Goal: Task Accomplishment & Management: Manage account settings

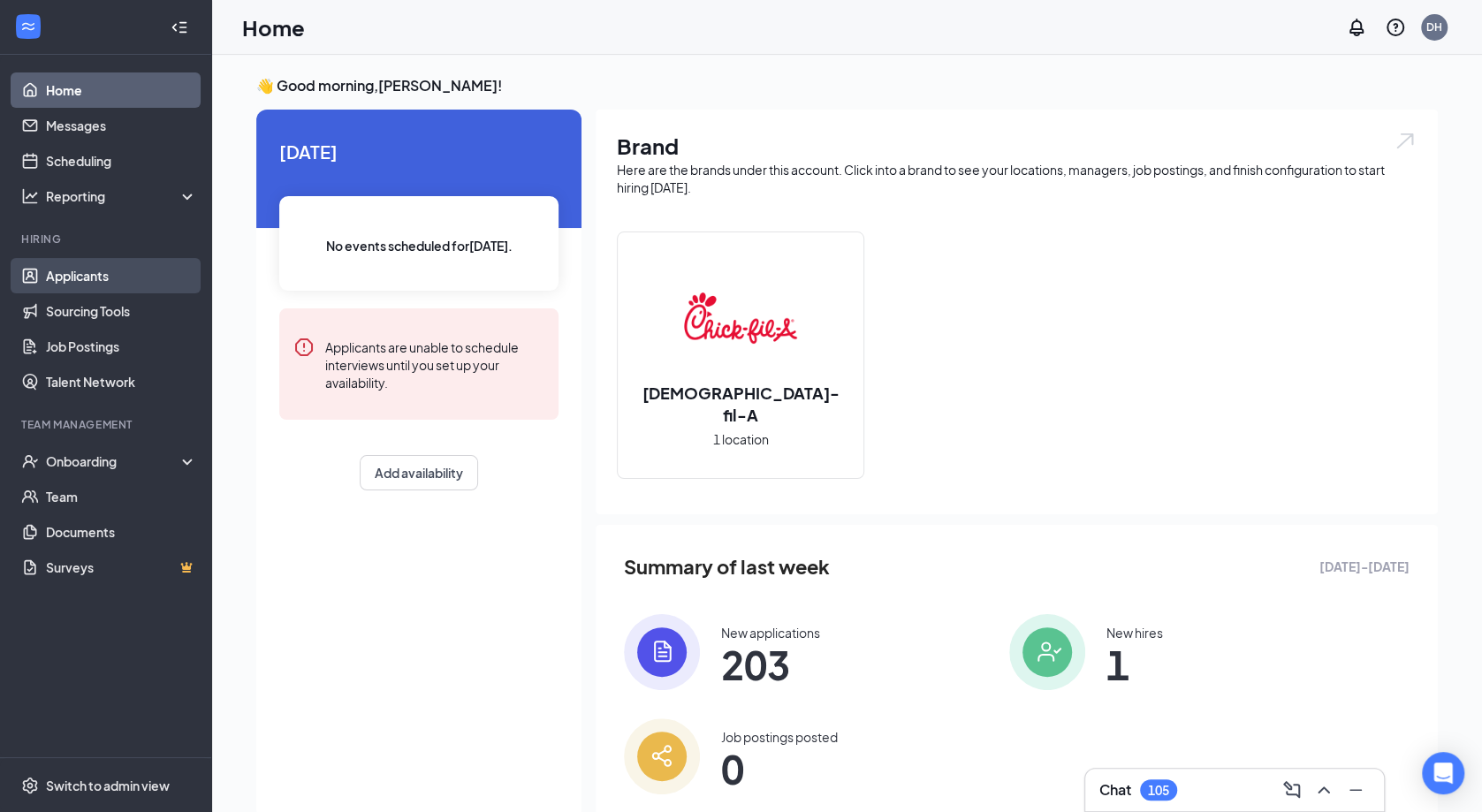
click at [90, 278] on link "Applicants" at bounding box center [121, 276] width 151 height 36
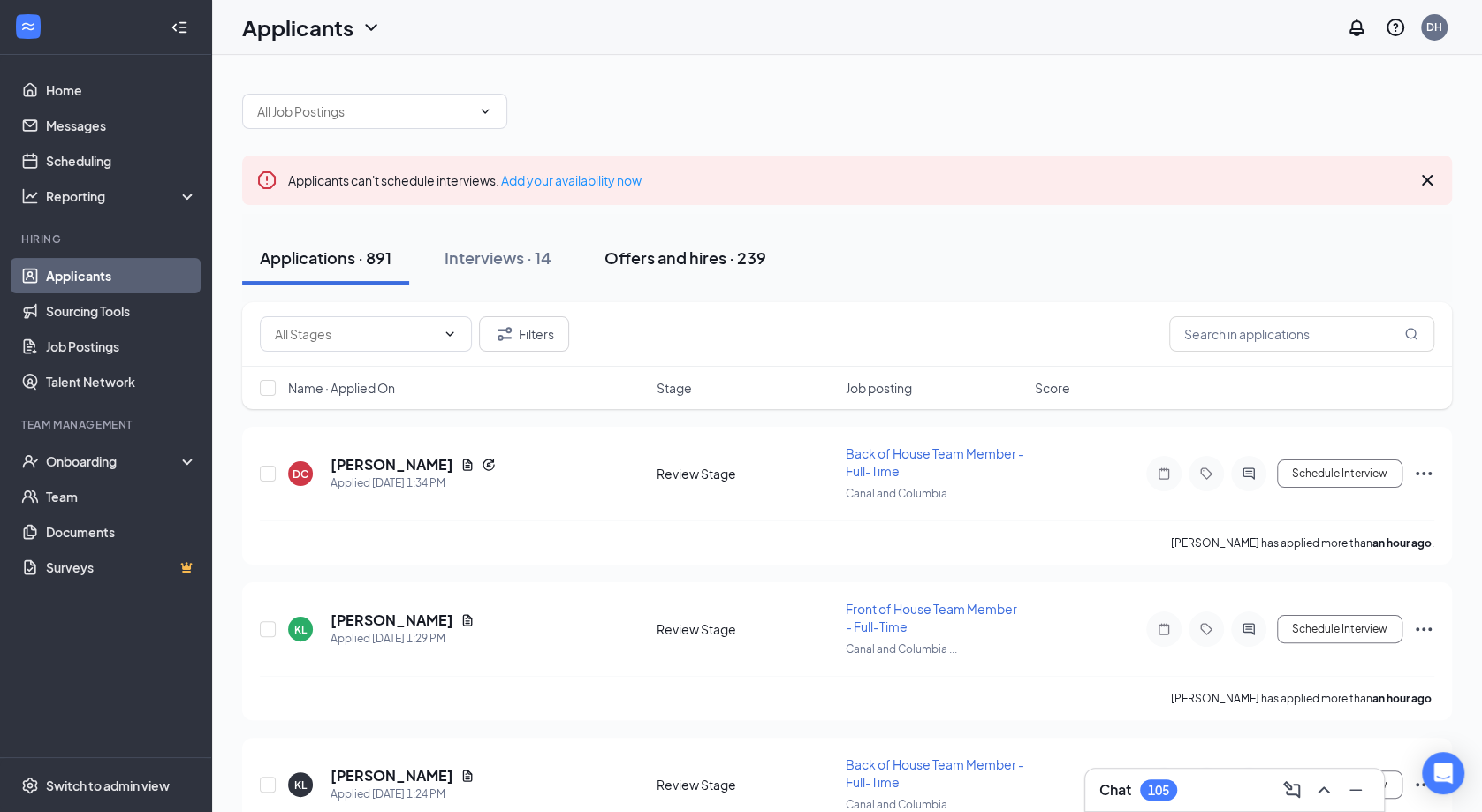
click at [728, 268] on div "Offers and hires · 239" at bounding box center [685, 258] width 161 height 22
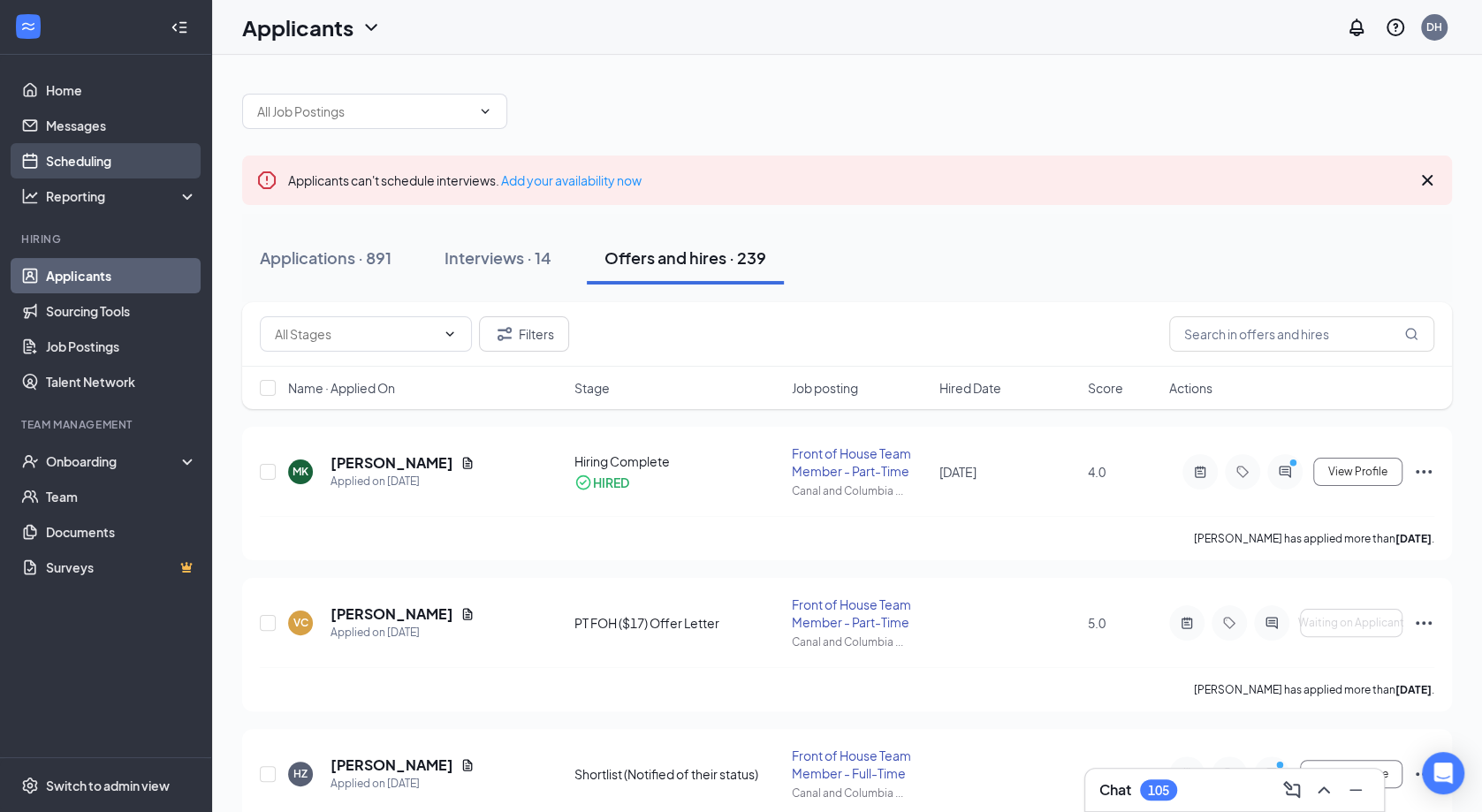
click at [111, 165] on link "Scheduling" at bounding box center [121, 161] width 151 height 36
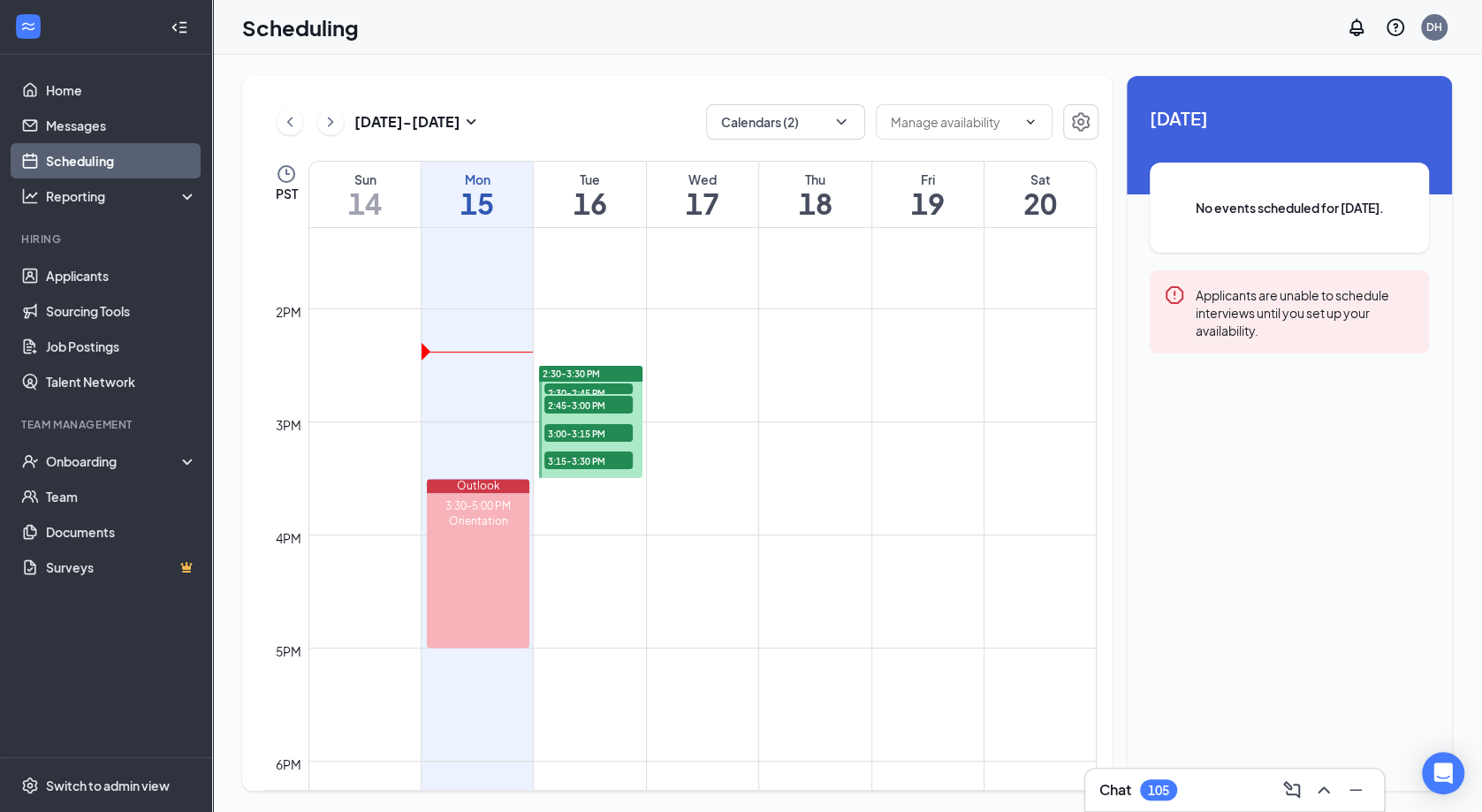
scroll to position [1509, 0]
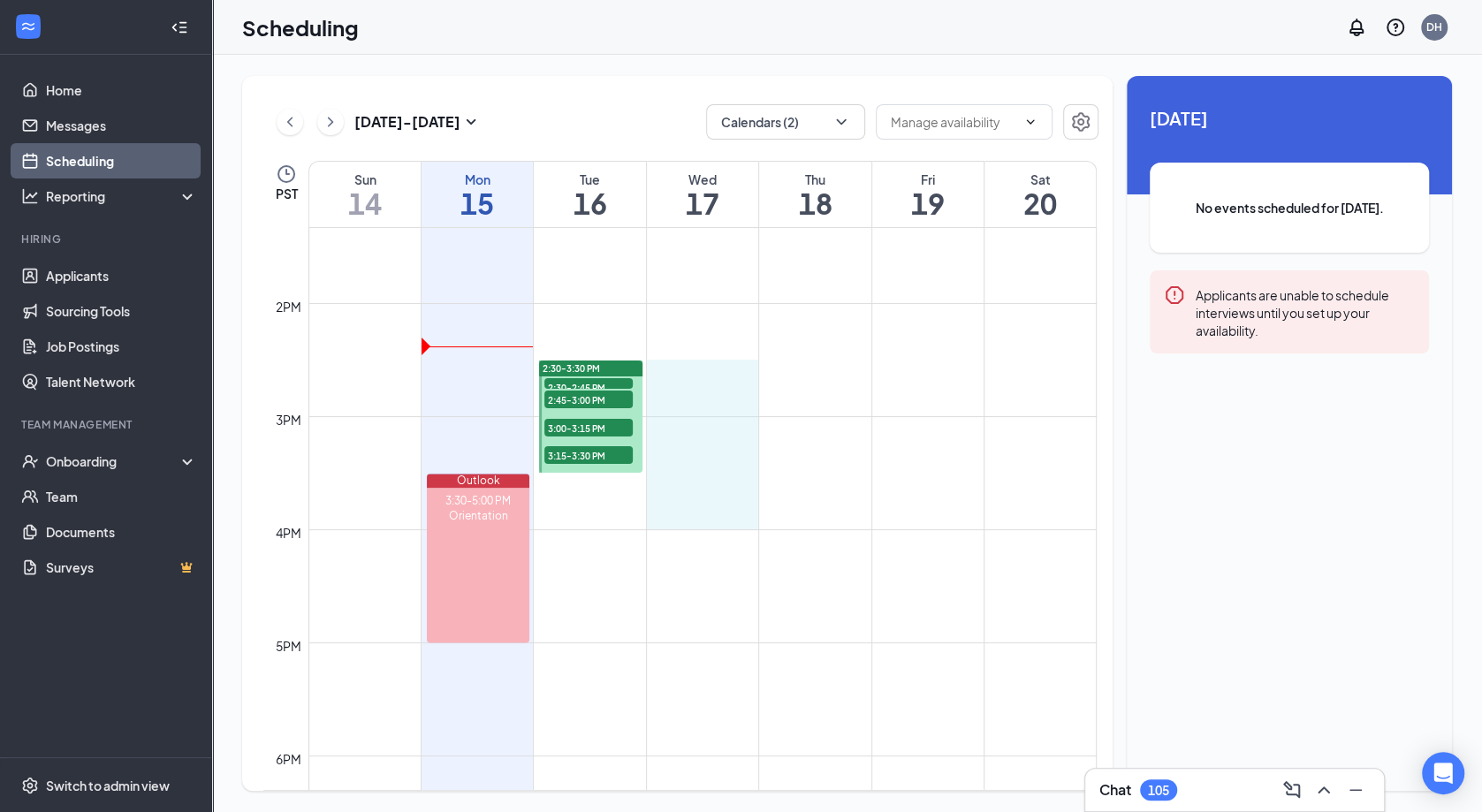
drag, startPoint x: 696, startPoint y: 364, endPoint x: 708, endPoint y: 513, distance: 149.5
click at [708, 513] on div "12am 1am 2am 3am 4am 5am 6am 7am 8am 9am 10am 11am 12pm 1pm 2pm 3pm 4pm 5pm 6pm…" at bounding box center [680, 77] width 833 height 2715
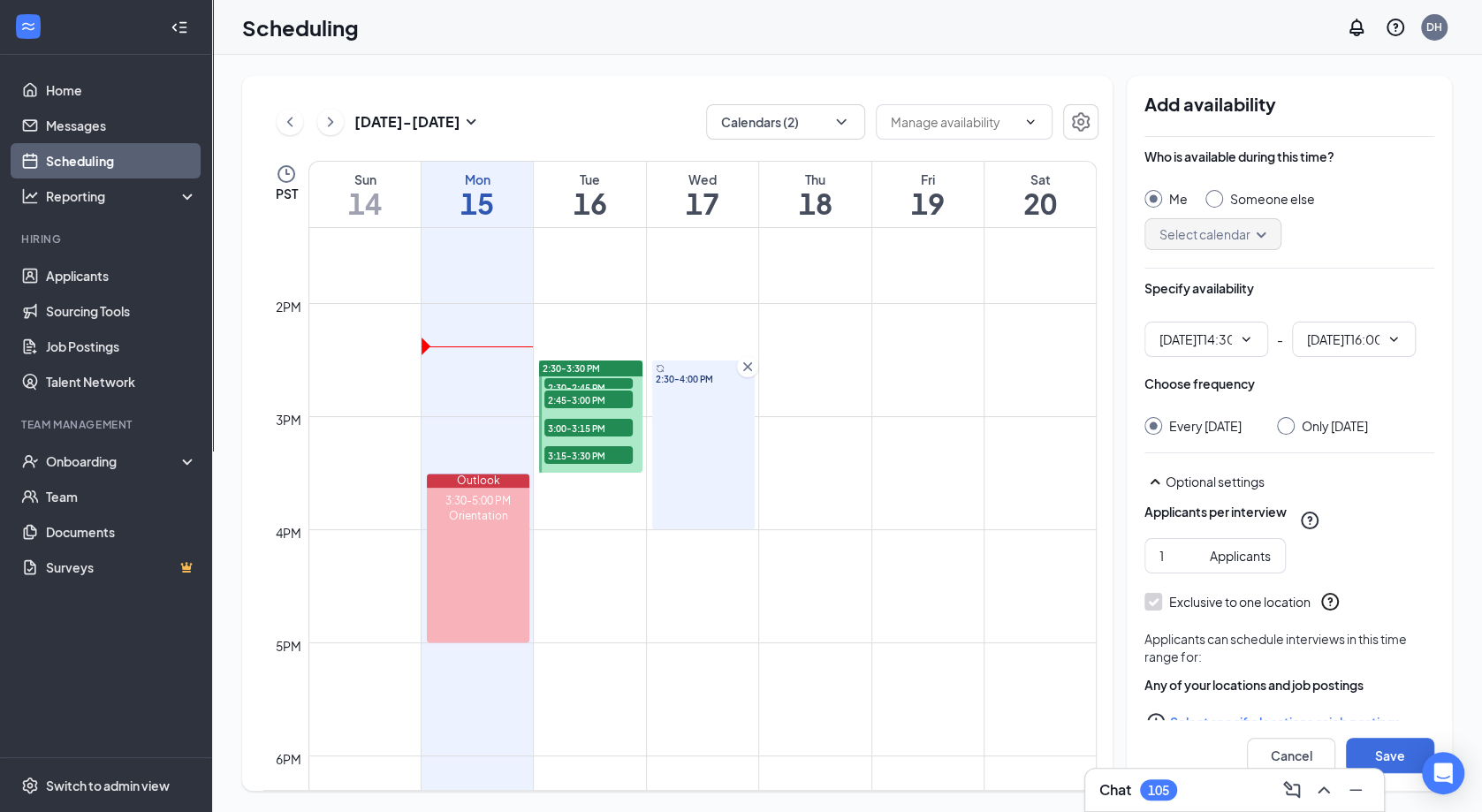
type input "02:30 PM"
type input "04:00 PM"
click at [1289, 420] on input "Only [DATE]" at bounding box center [1283, 423] width 12 height 12
radio input "true"
radio input "false"
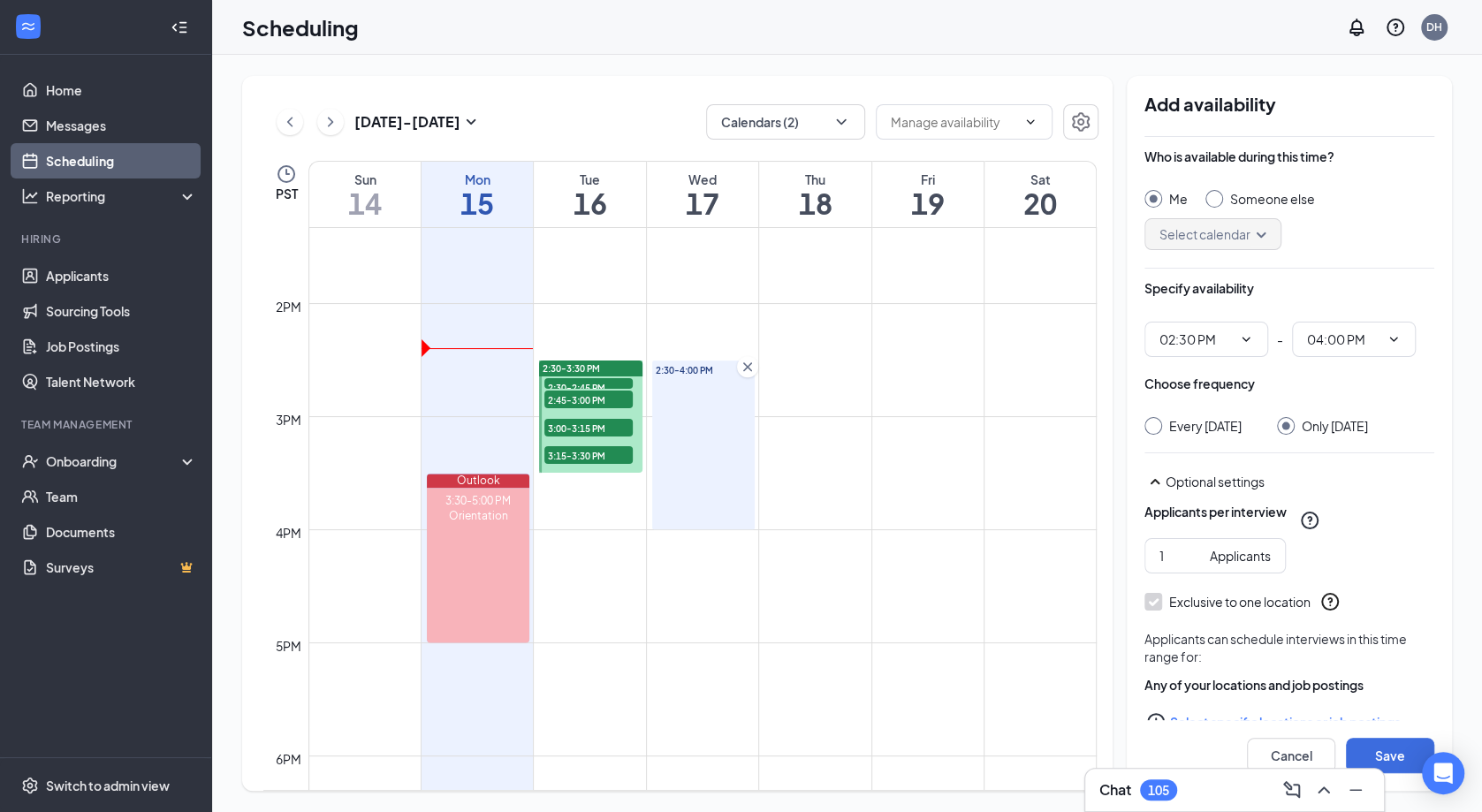
scroll to position [54, 0]
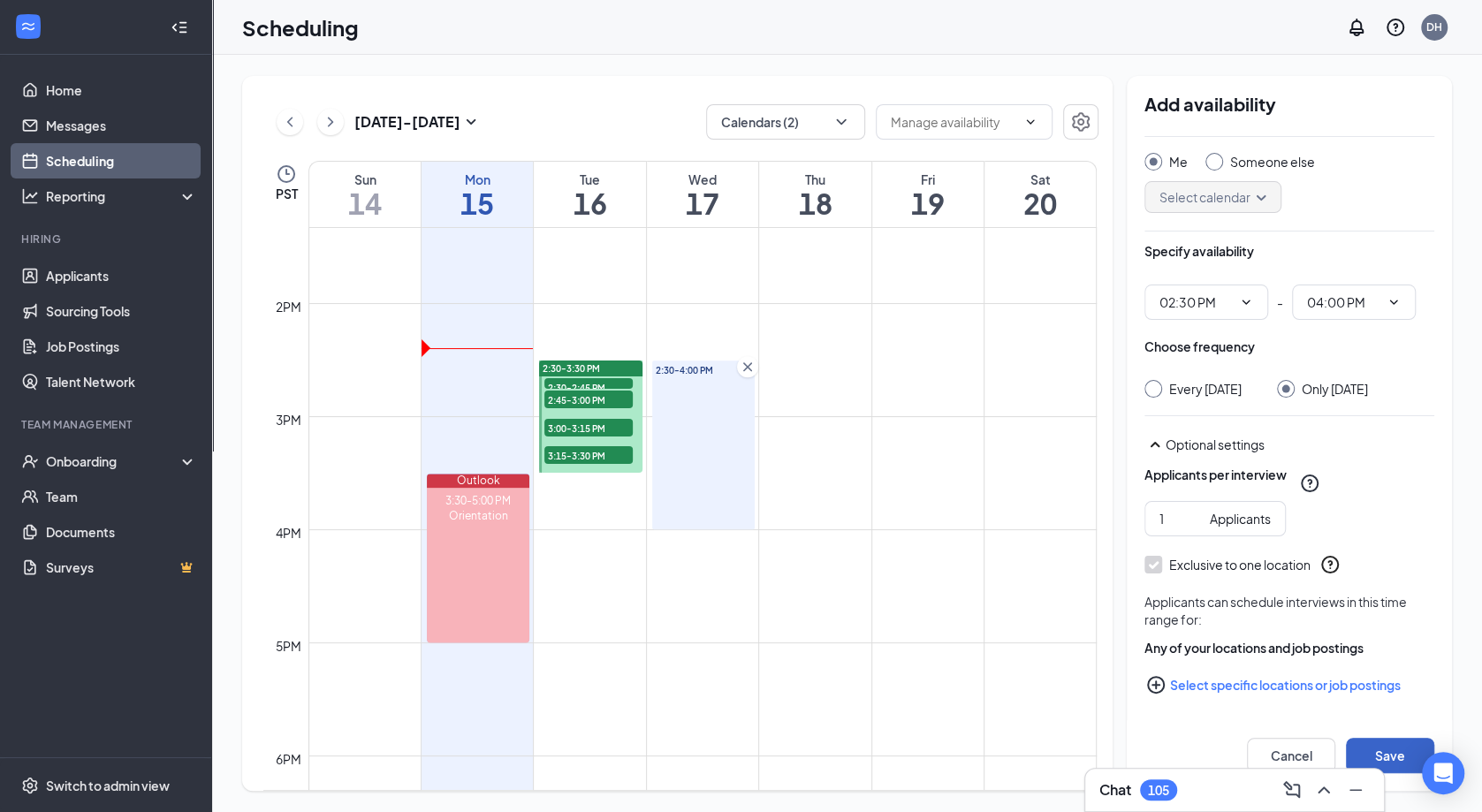
click at [1399, 751] on button "Save" at bounding box center [1389, 755] width 89 height 36
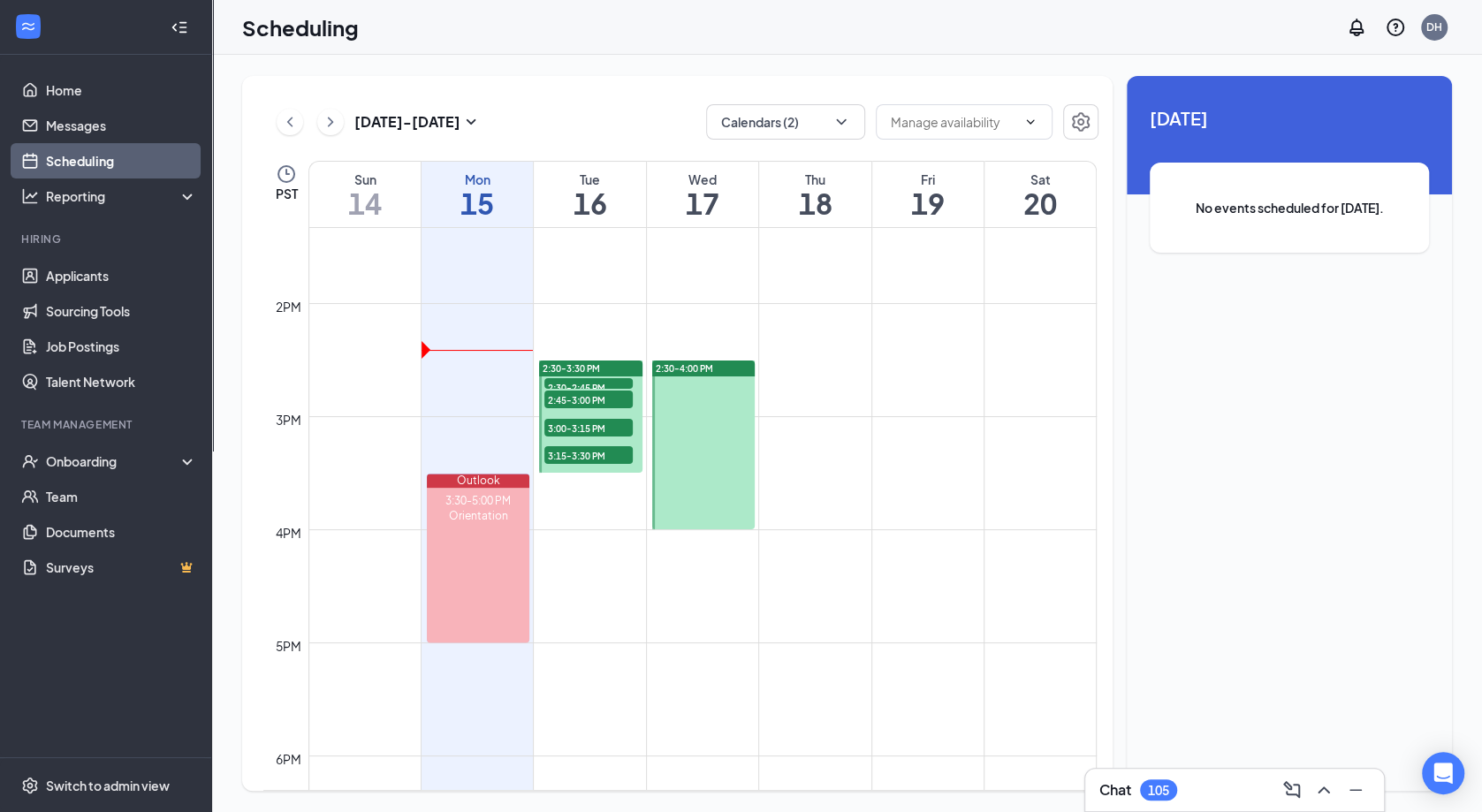
click at [1481, 539] on div "[DATE] - [DATE] Calendars (2) PST Sun 14 Mon 15 Tue 16 Wed 17 Thu 18 Fri 19 Sat…" at bounding box center [847, 433] width 1270 height 757
click at [83, 475] on div "Onboarding" at bounding box center [106, 462] width 212 height 36
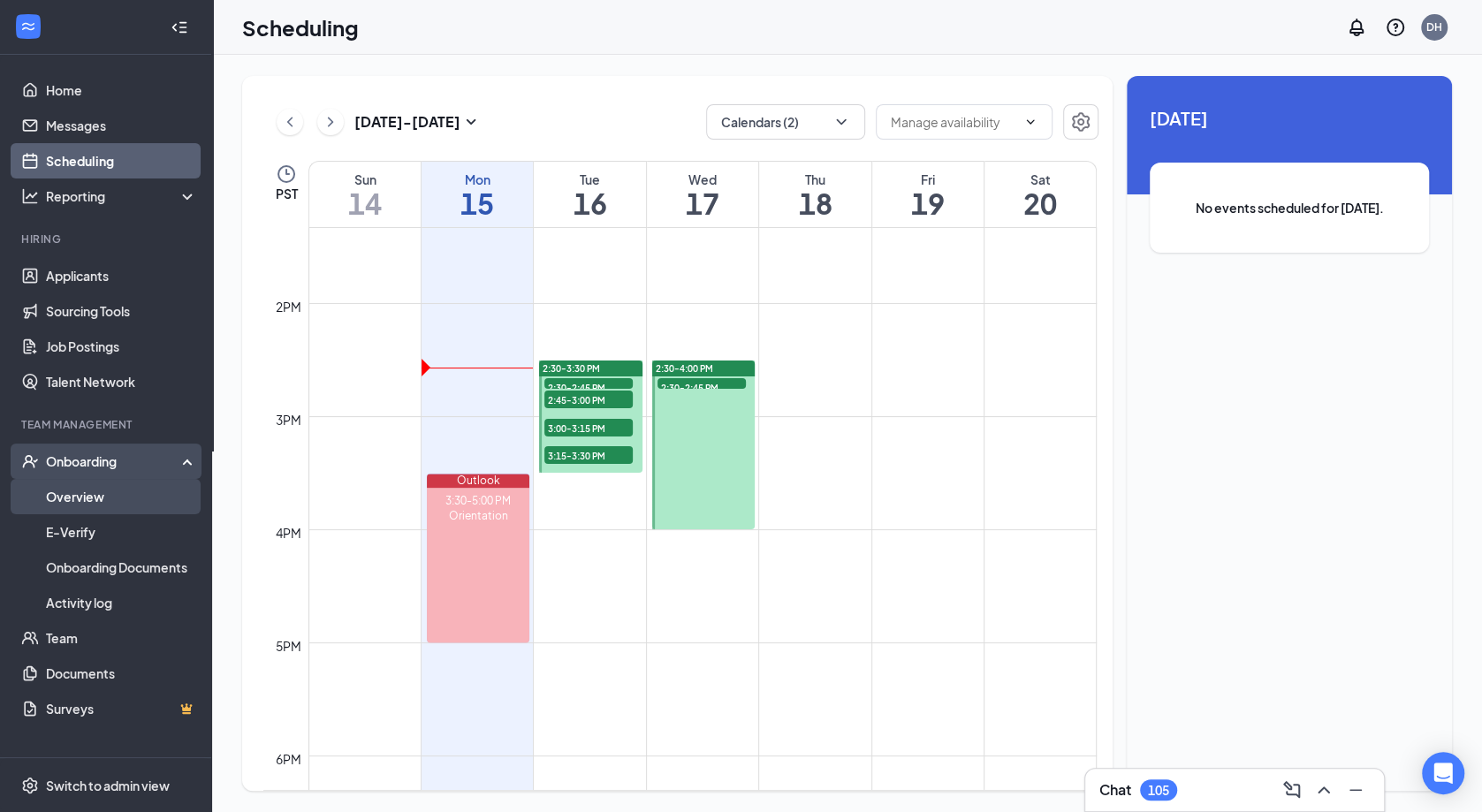
click at [97, 500] on link "Overview" at bounding box center [121, 497] width 151 height 36
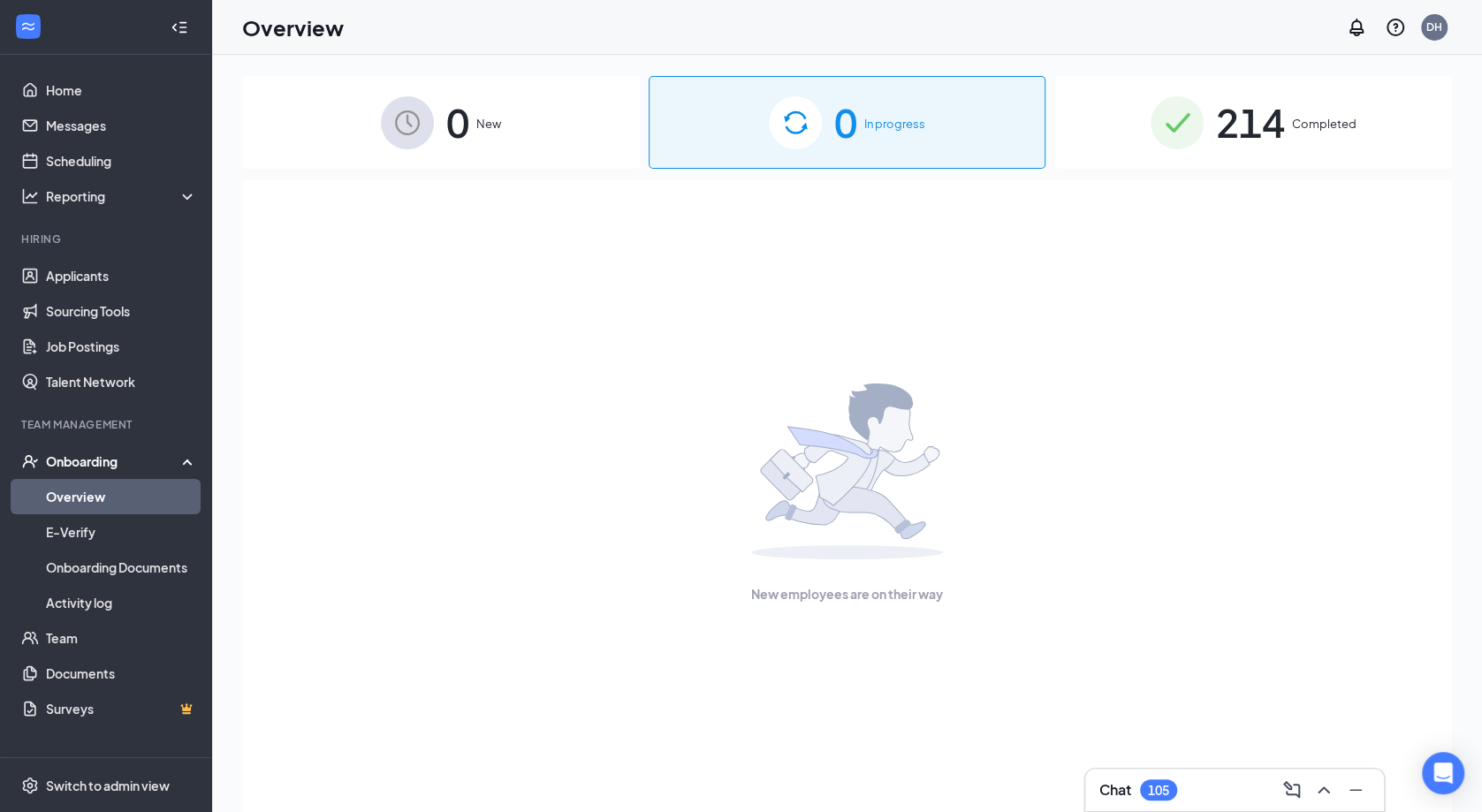
click at [1226, 111] on span "214" at bounding box center [1250, 121] width 69 height 61
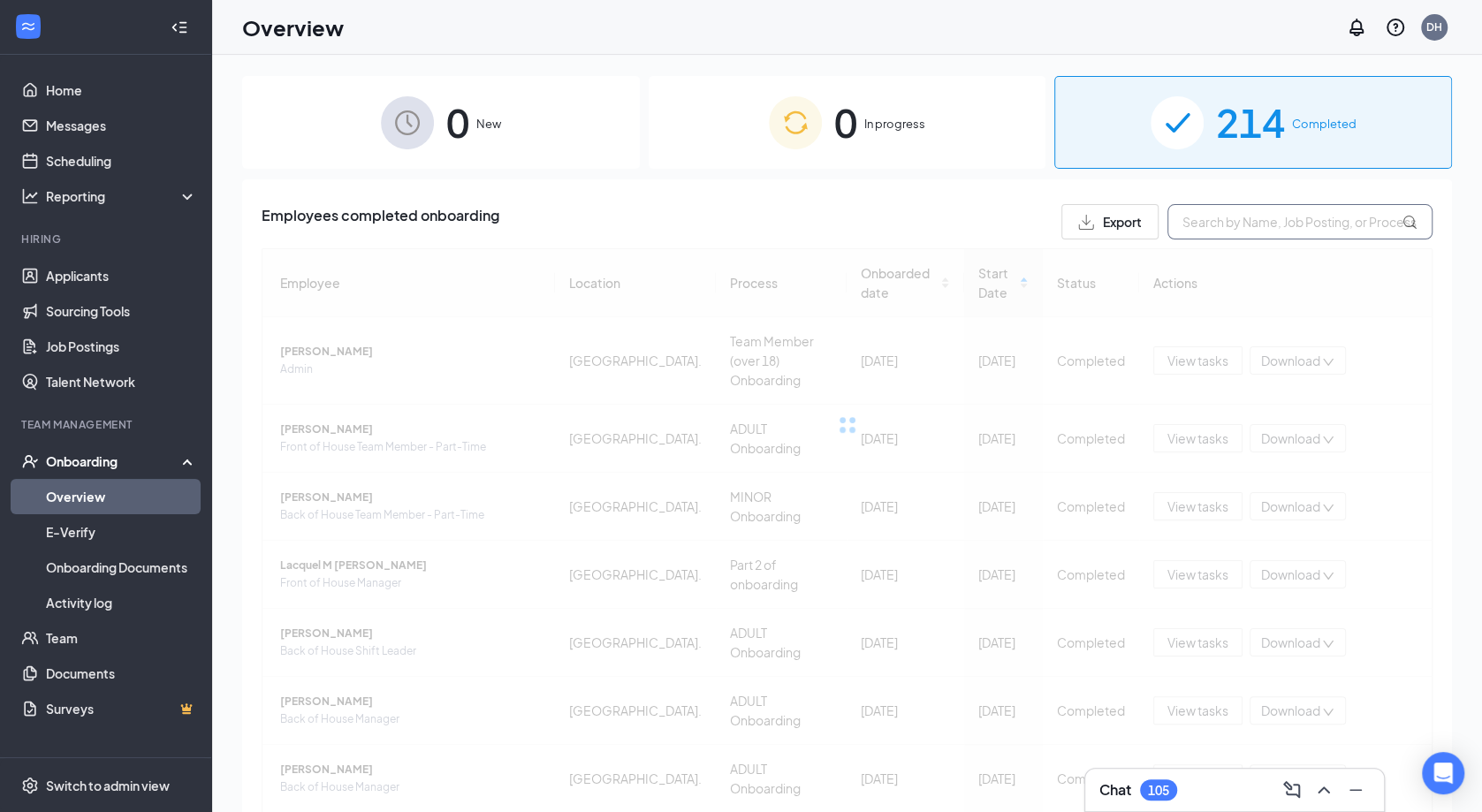
click at [1242, 226] on input "text" at bounding box center [1300, 222] width 265 height 36
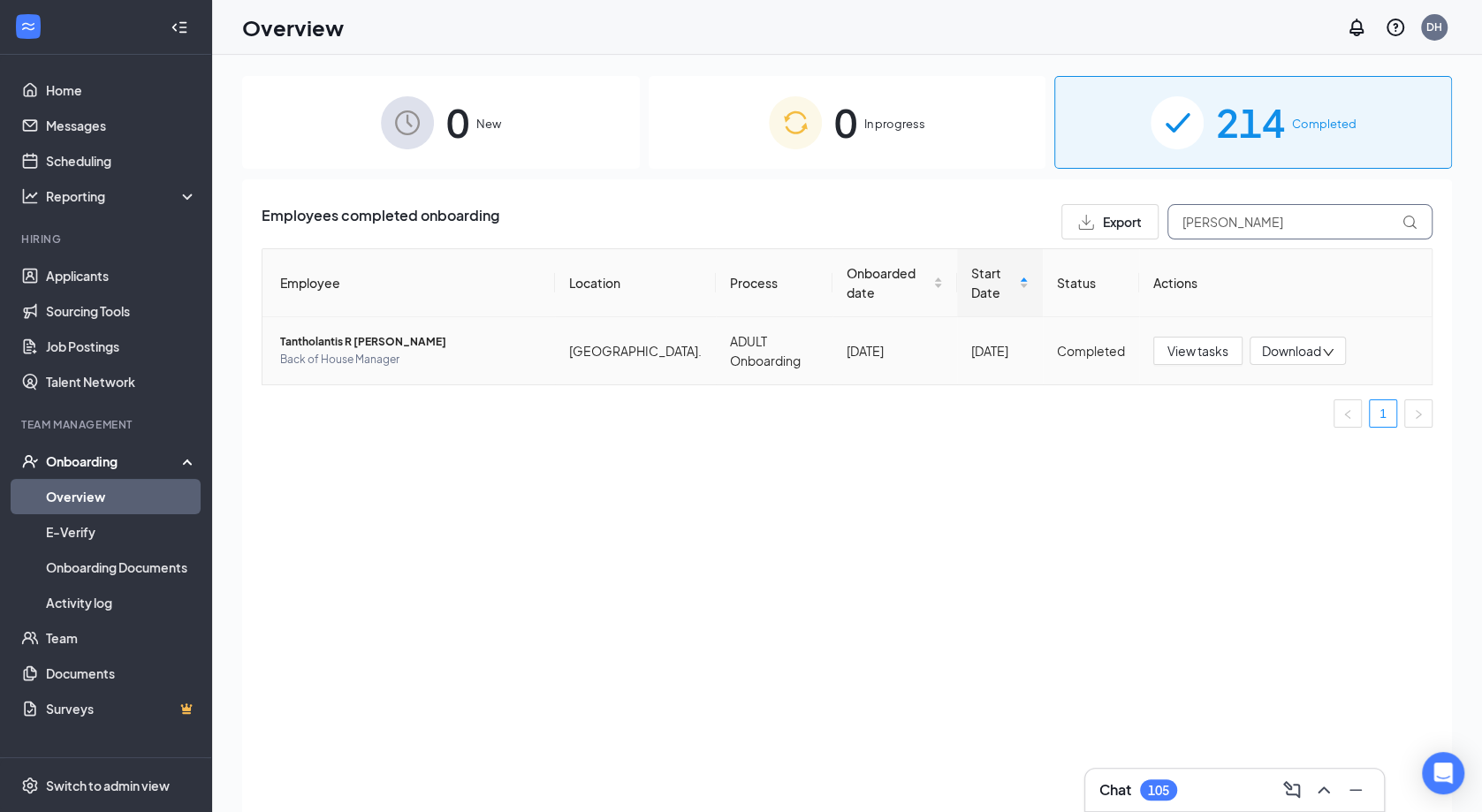
type input "[PERSON_NAME]"
click at [368, 338] on span "Tantholantis R [PERSON_NAME]" at bounding box center [410, 342] width 261 height 18
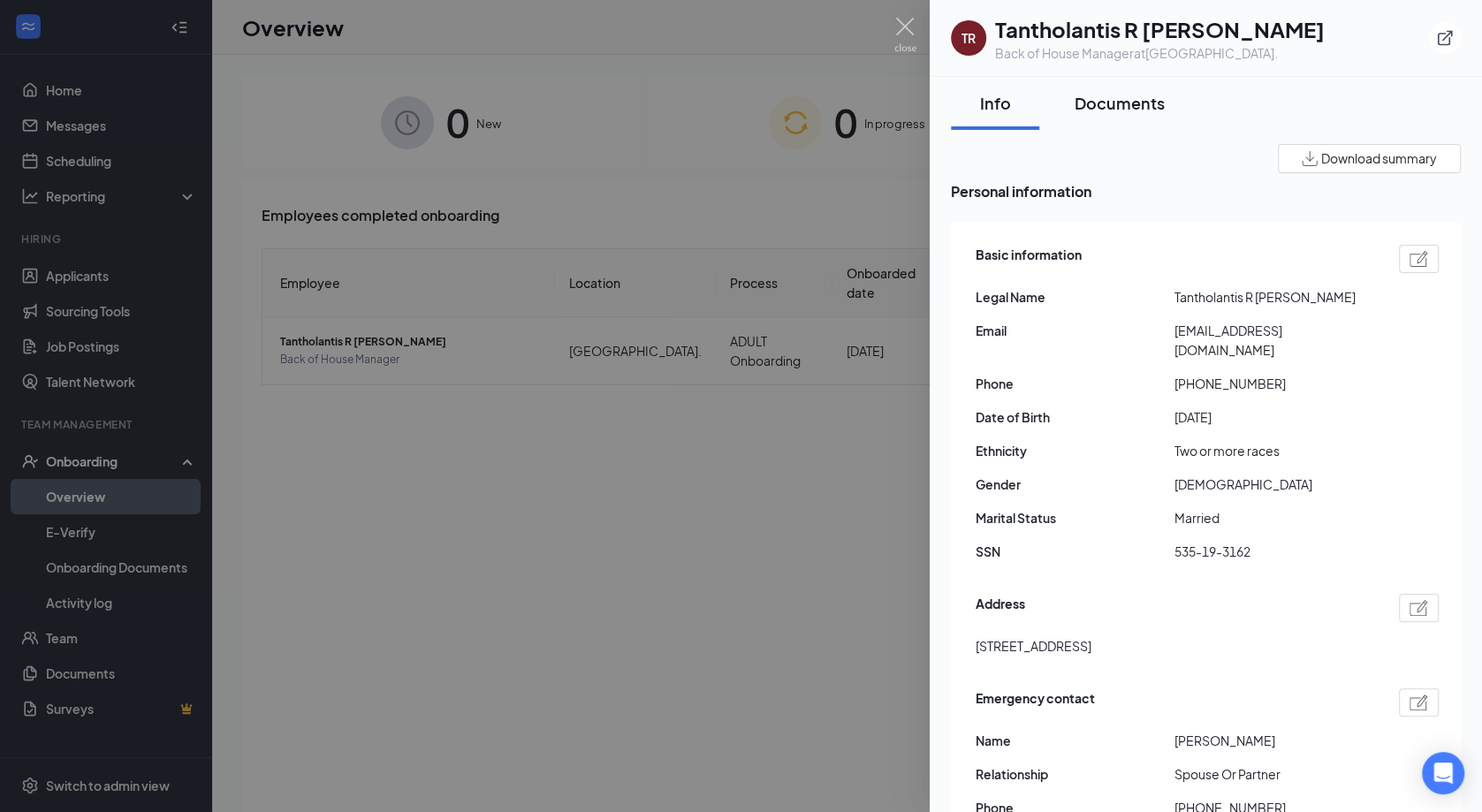
click at [1132, 105] on div "Documents" at bounding box center [1120, 102] width 91 height 22
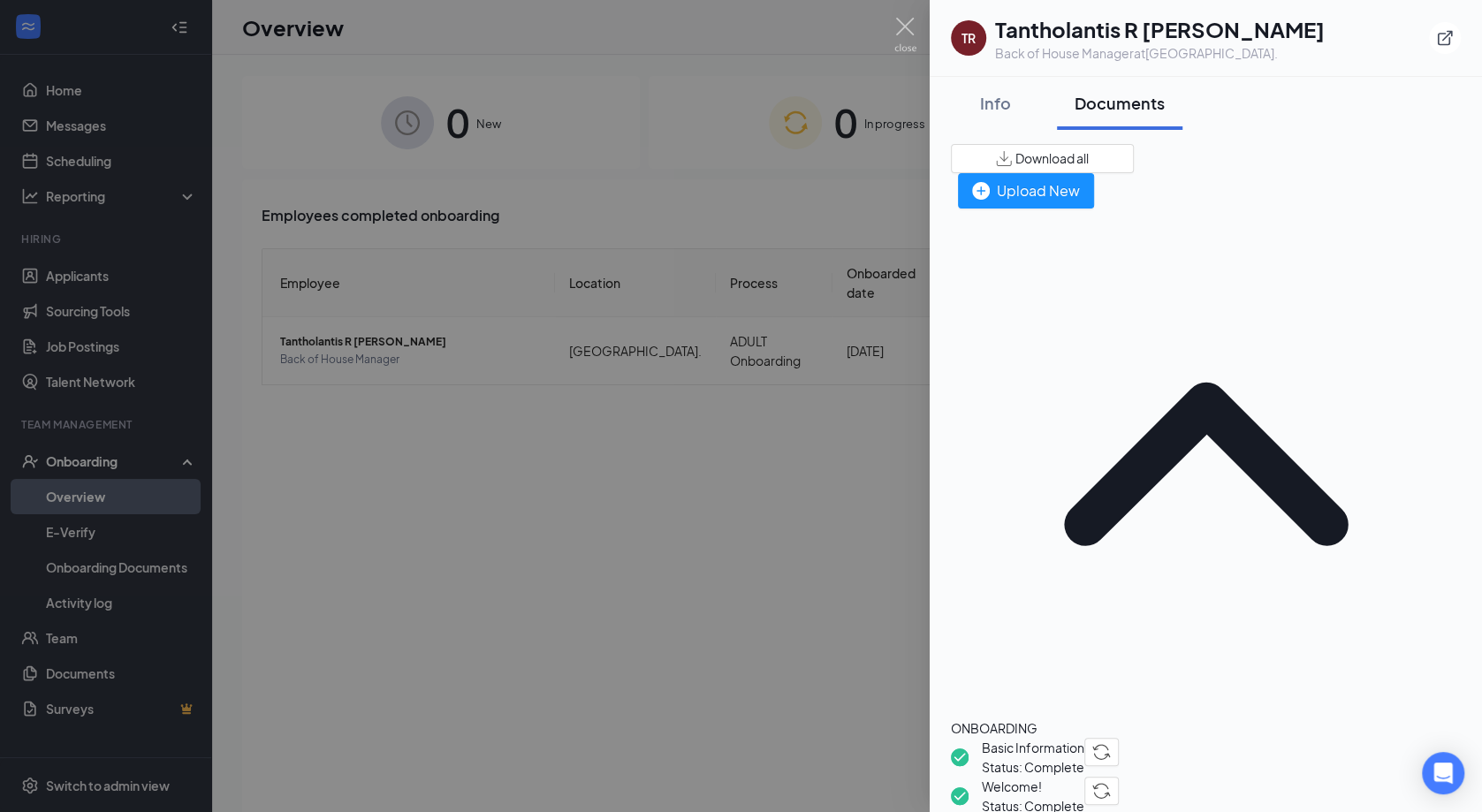
scroll to position [80, 0]
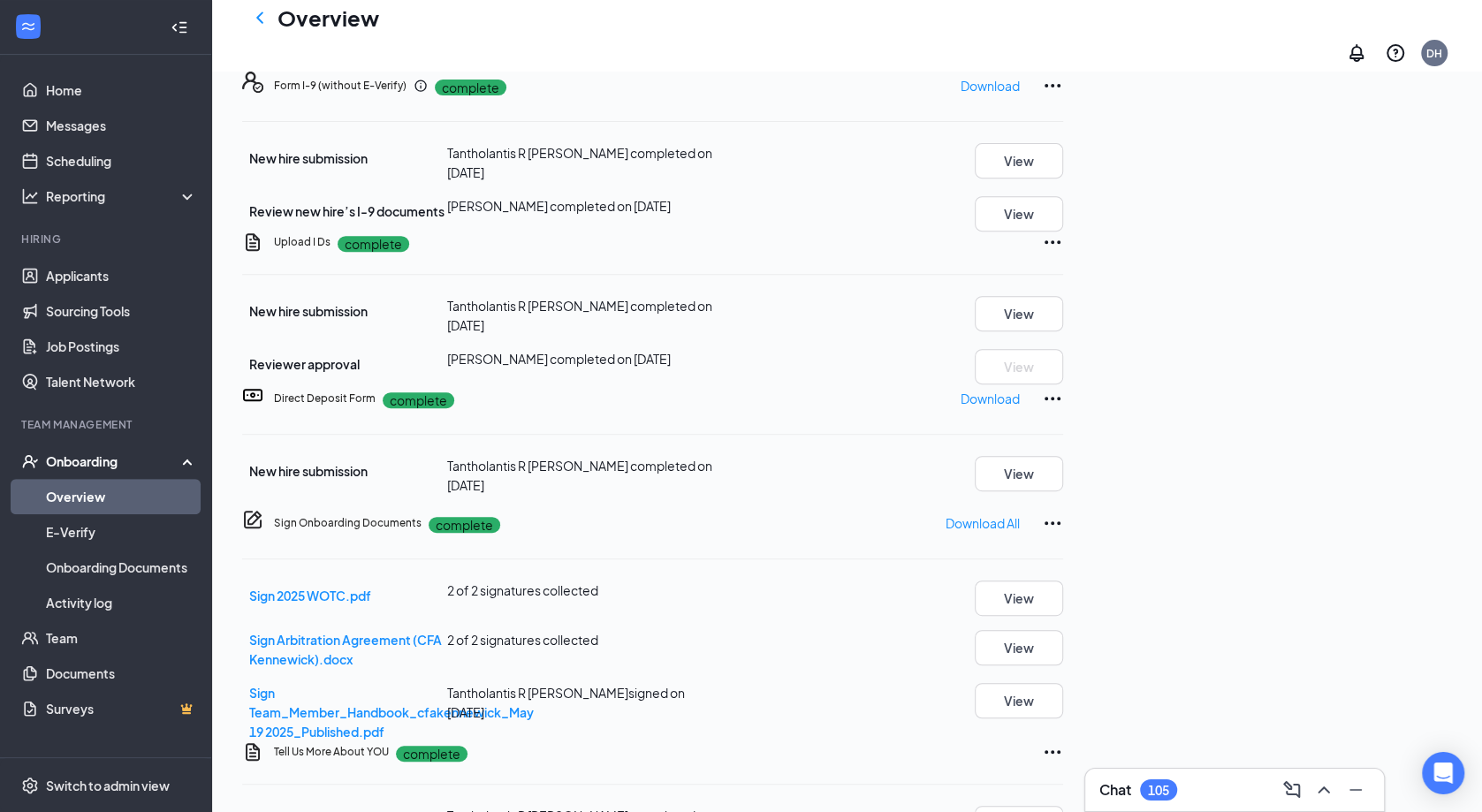
scroll to position [233, 0]
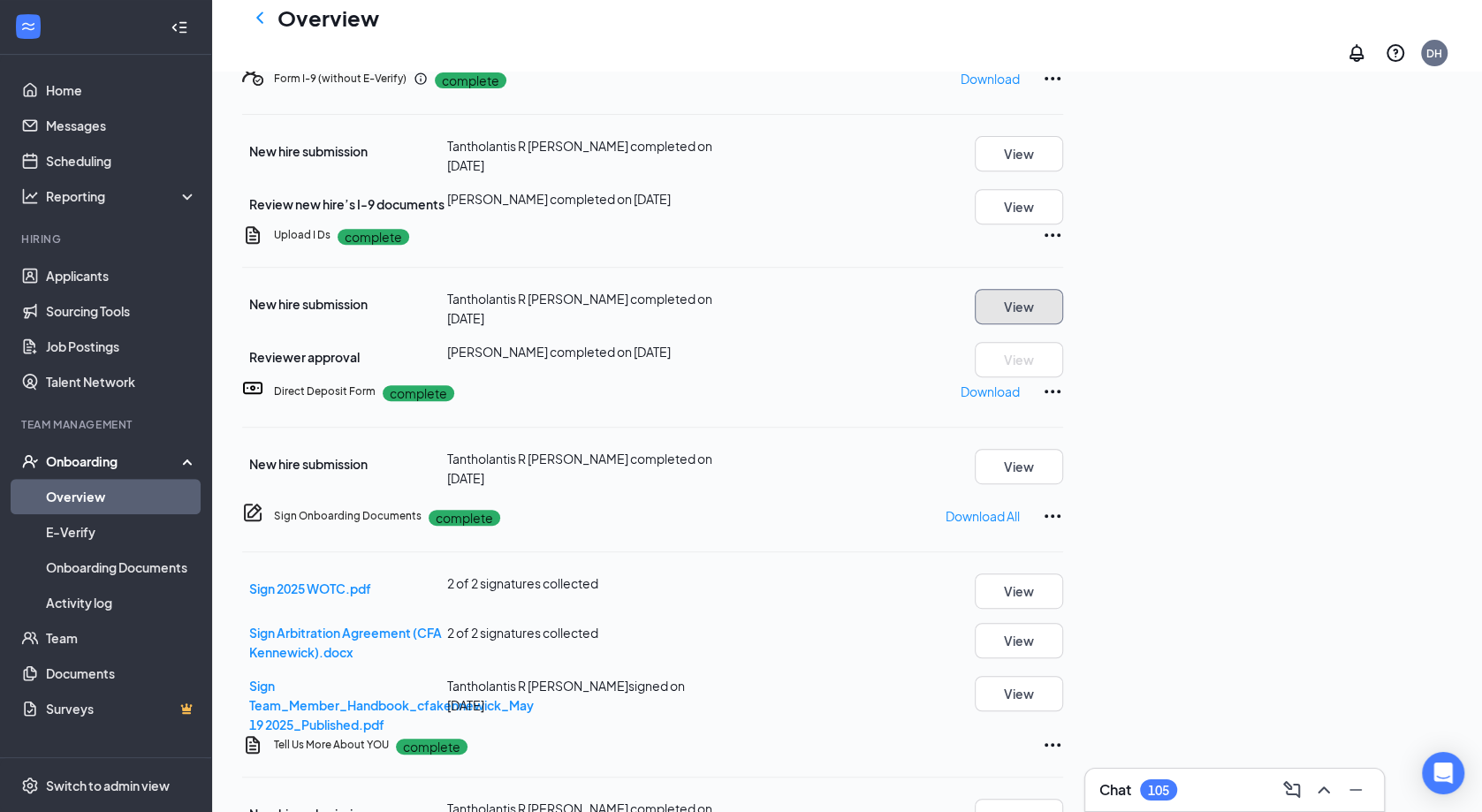
click at [1063, 304] on button "View" at bounding box center [1018, 306] width 89 height 36
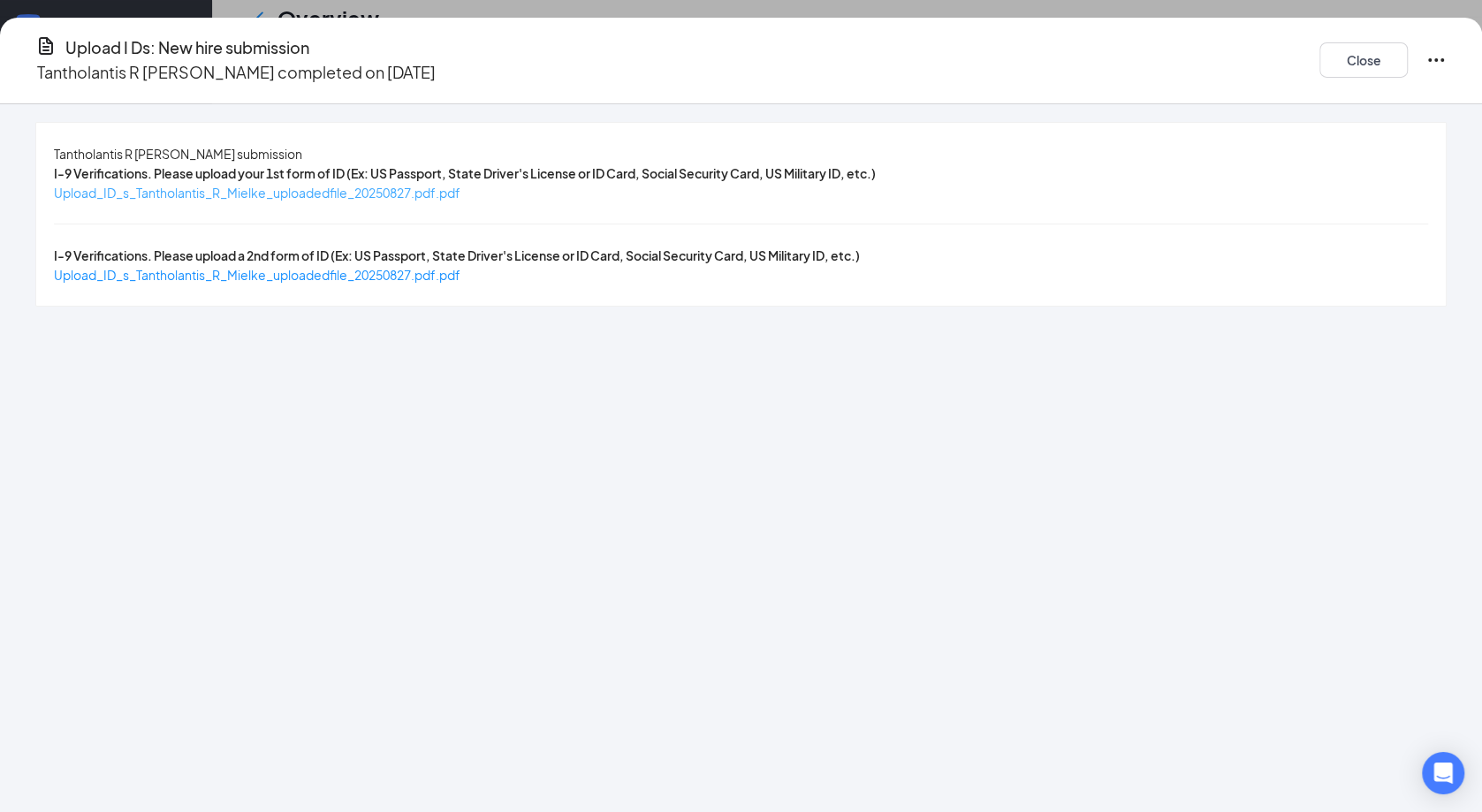
click at [460, 191] on span "Upload_ID_s_Tantholantis_R_Mielke_uploadedfile_20250827.pdf.pdf" at bounding box center [257, 193] width 406 height 16
click at [1320, 52] on button "Close" at bounding box center [1364, 61] width 89 height 36
